Goal: Task Accomplishment & Management: Manage account settings

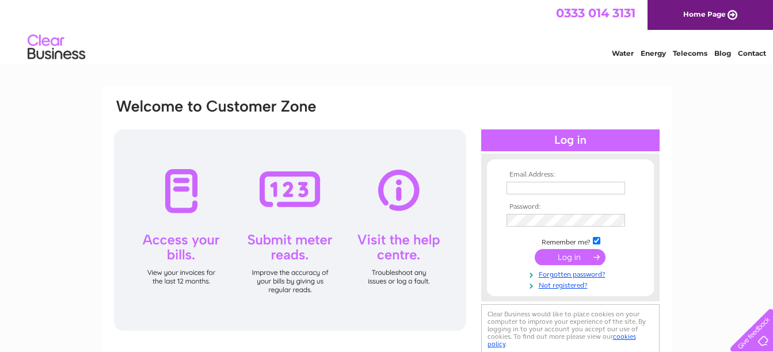
type input "rjfisher@live.co.uk"
click at [569, 260] on input "submit" at bounding box center [570, 257] width 71 height 16
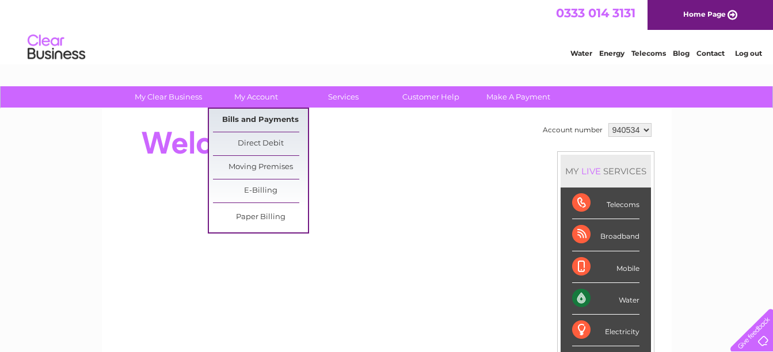
click at [248, 120] on link "Bills and Payments" at bounding box center [260, 120] width 95 height 23
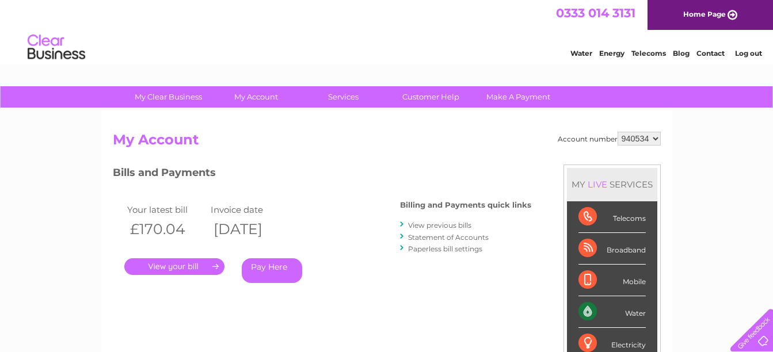
drag, startPoint x: 195, startPoint y: 273, endPoint x: 180, endPoint y: 267, distance: 16.0
click at [180, 267] on link "." at bounding box center [174, 266] width 100 height 17
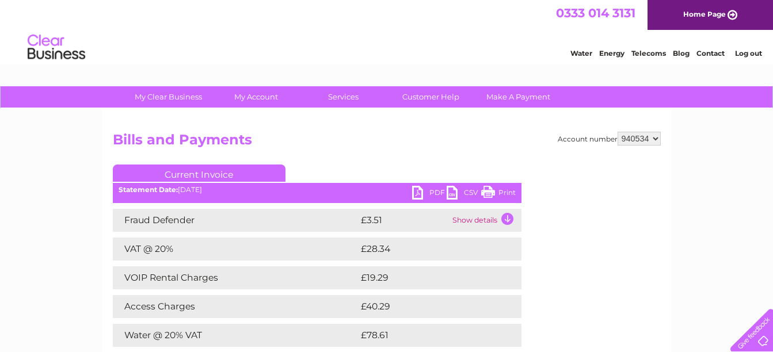
click at [426, 189] on link "PDF" at bounding box center [429, 194] width 35 height 17
